Goal: Information Seeking & Learning: Compare options

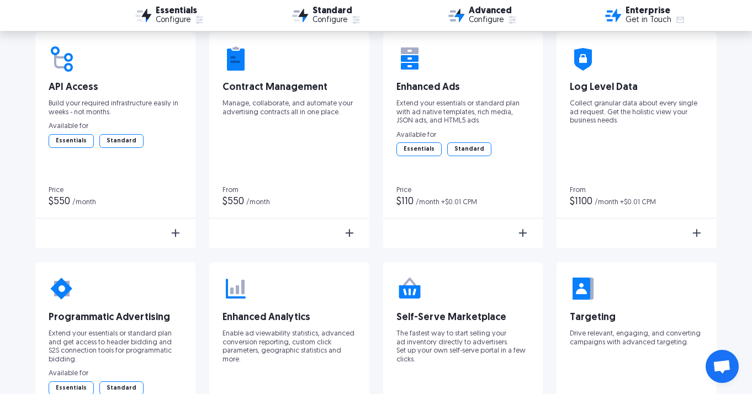
scroll to position [1706, 0]
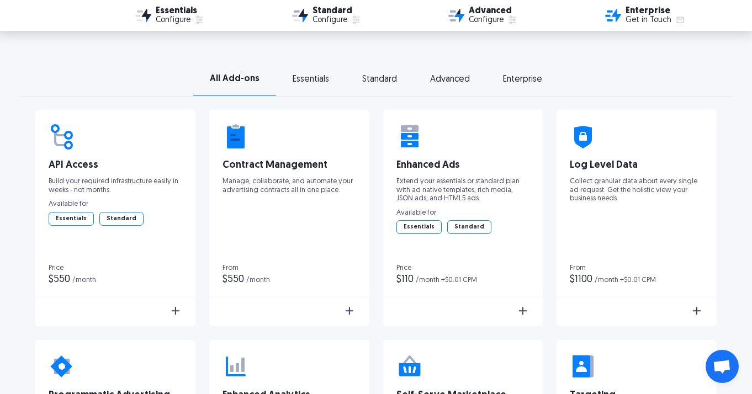
click at [520, 77] on div "Enterprise" at bounding box center [522, 80] width 39 height 8
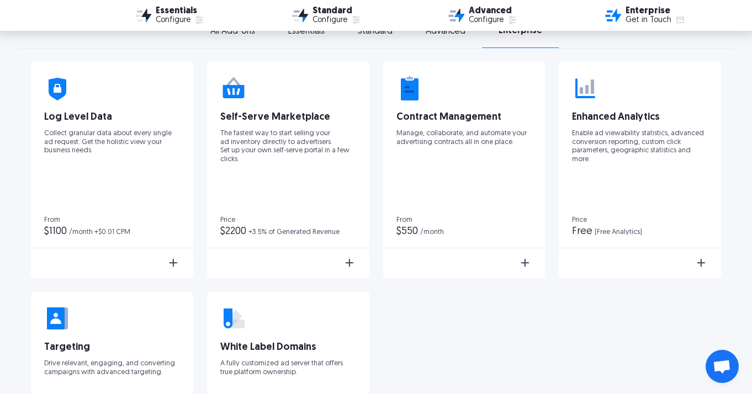
scroll to position [1753, 0]
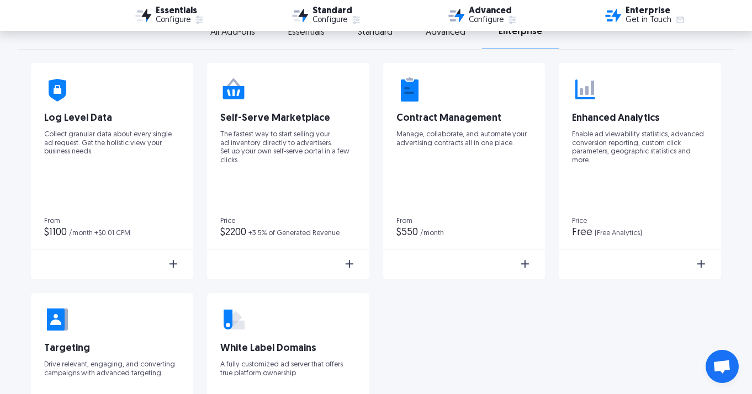
click at [447, 34] on div "Advanced" at bounding box center [446, 33] width 40 height 8
click at [380, 36] on div "Standard" at bounding box center [375, 33] width 35 height 8
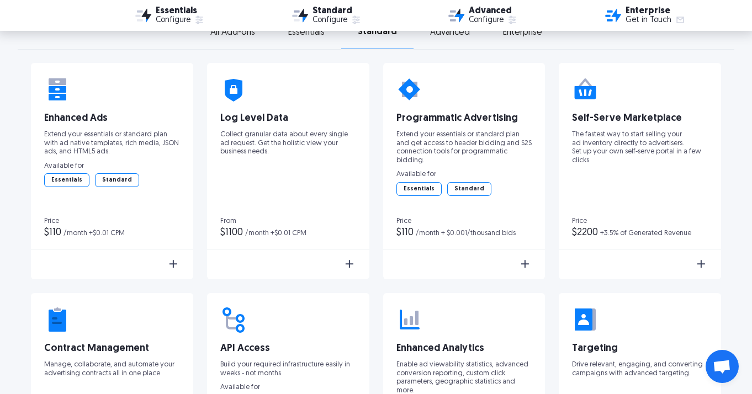
scroll to position [1727, 0]
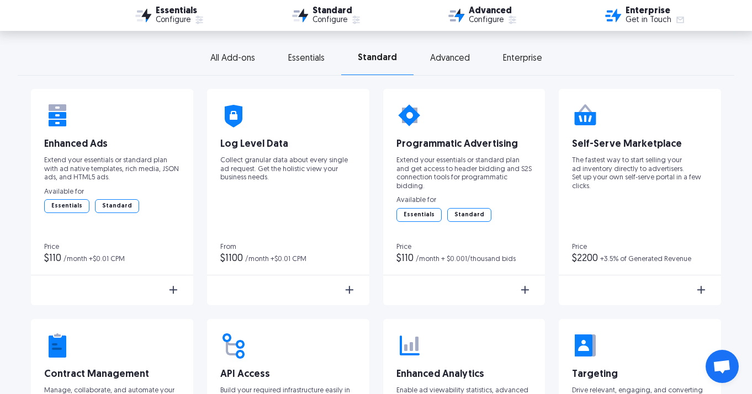
click at [308, 56] on div "Essentials" at bounding box center [306, 59] width 36 height 8
click at [232, 55] on div "All Add-ons" at bounding box center [232, 59] width 45 height 8
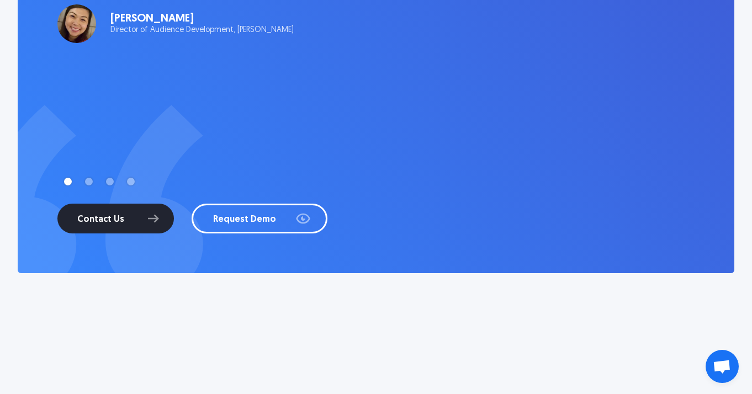
scroll to position [3270, 0]
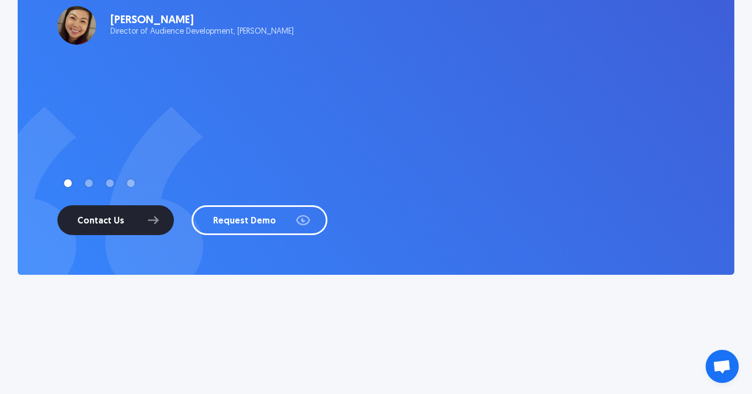
click at [88, 181] on div "Show slide 2 of 4" at bounding box center [89, 183] width 8 height 8
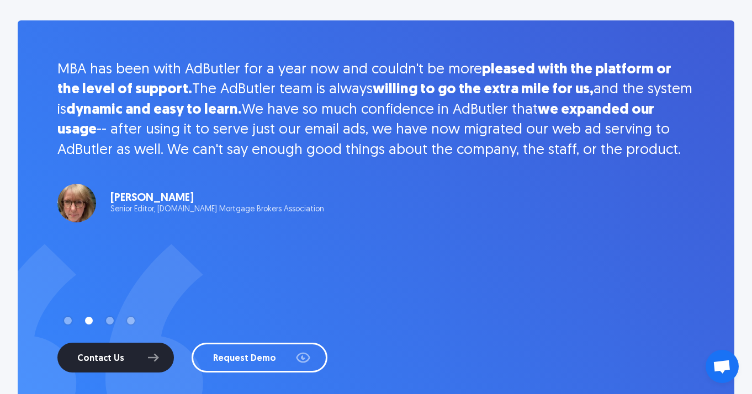
scroll to position [3145, 0]
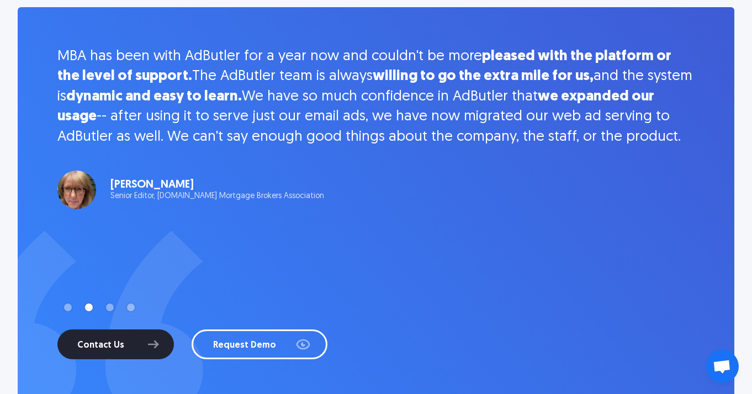
click at [107, 307] on div "Show slide 3 of 4" at bounding box center [110, 308] width 8 height 8
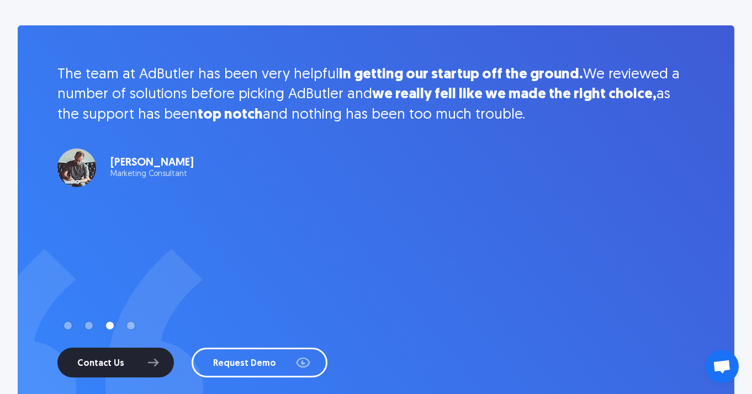
scroll to position [3127, 0]
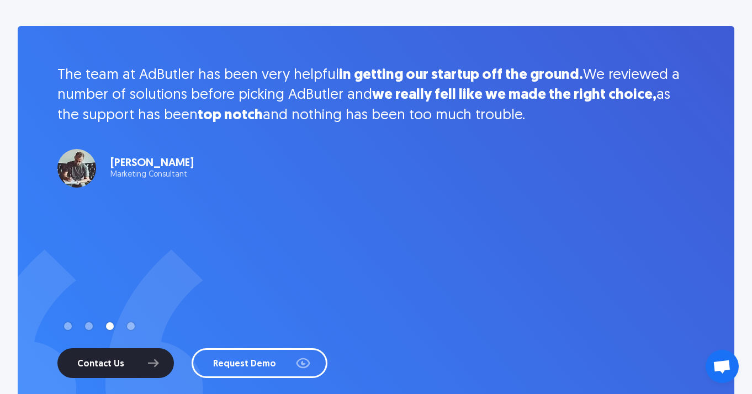
click at [82, 163] on img "3 of 4" at bounding box center [76, 168] width 39 height 39
click at [130, 326] on div "Show slide 4 of 4" at bounding box center [131, 326] width 8 height 8
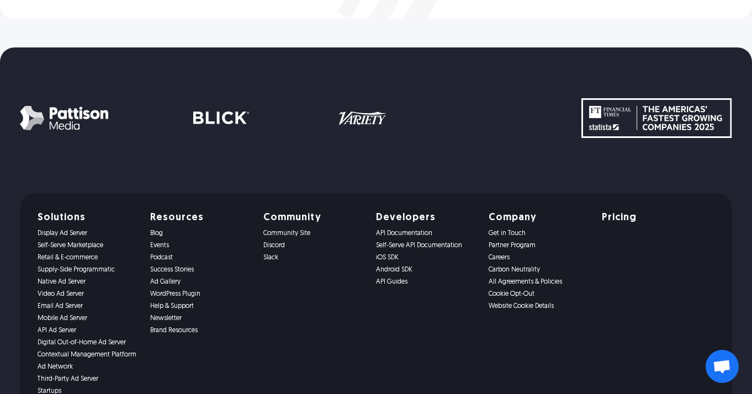
scroll to position [4420, 0]
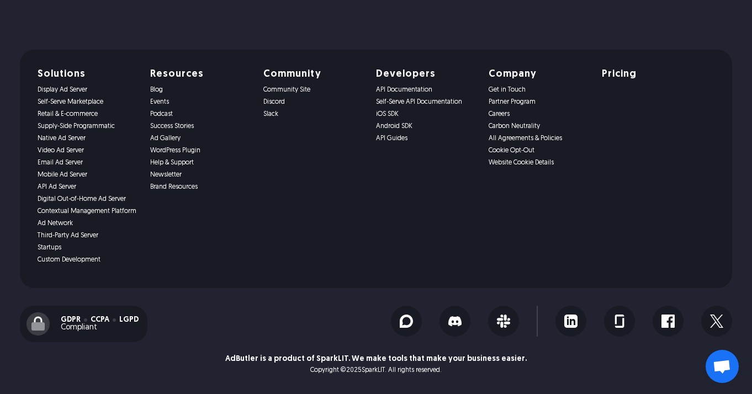
click at [71, 197] on link "Digital Out-of-Home Ad Server" at bounding box center [87, 199] width 99 height 8
